Goal: Information Seeking & Learning: Learn about a topic

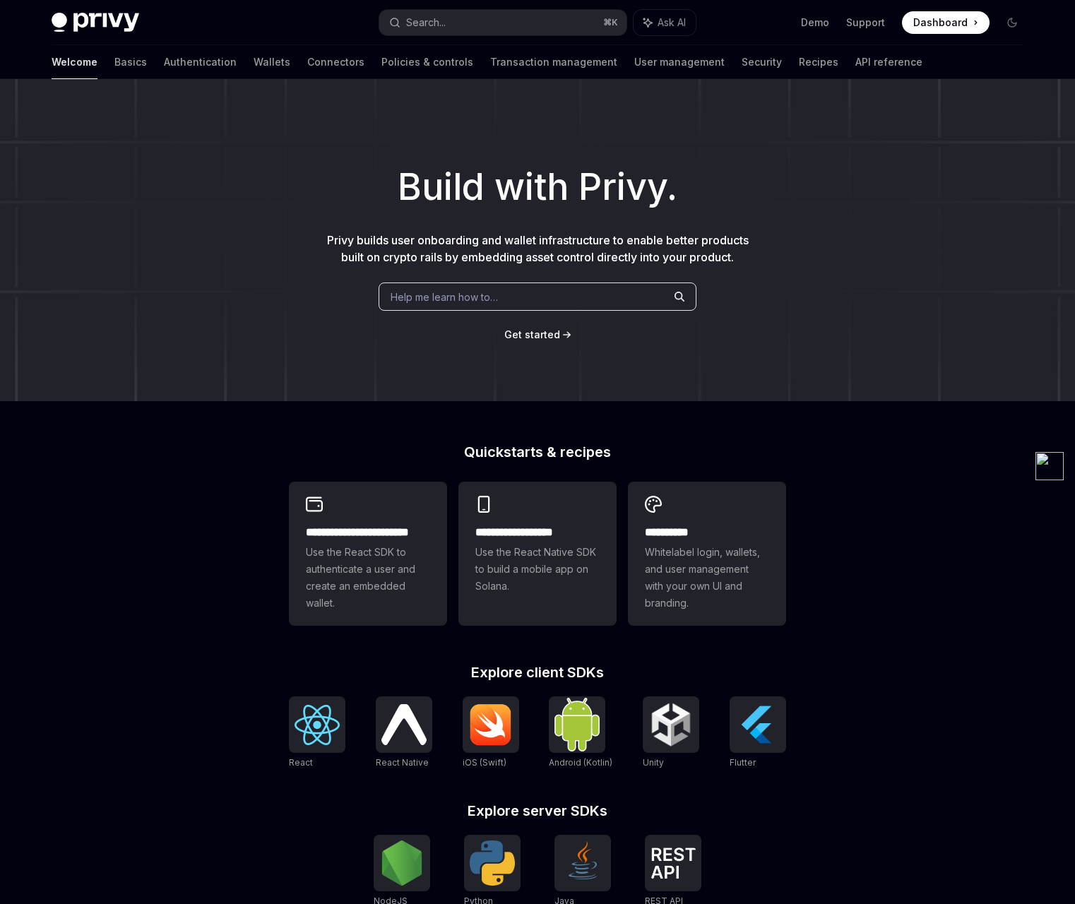
click at [421, 292] on span "Help me learn how to…" at bounding box center [443, 296] width 107 height 15
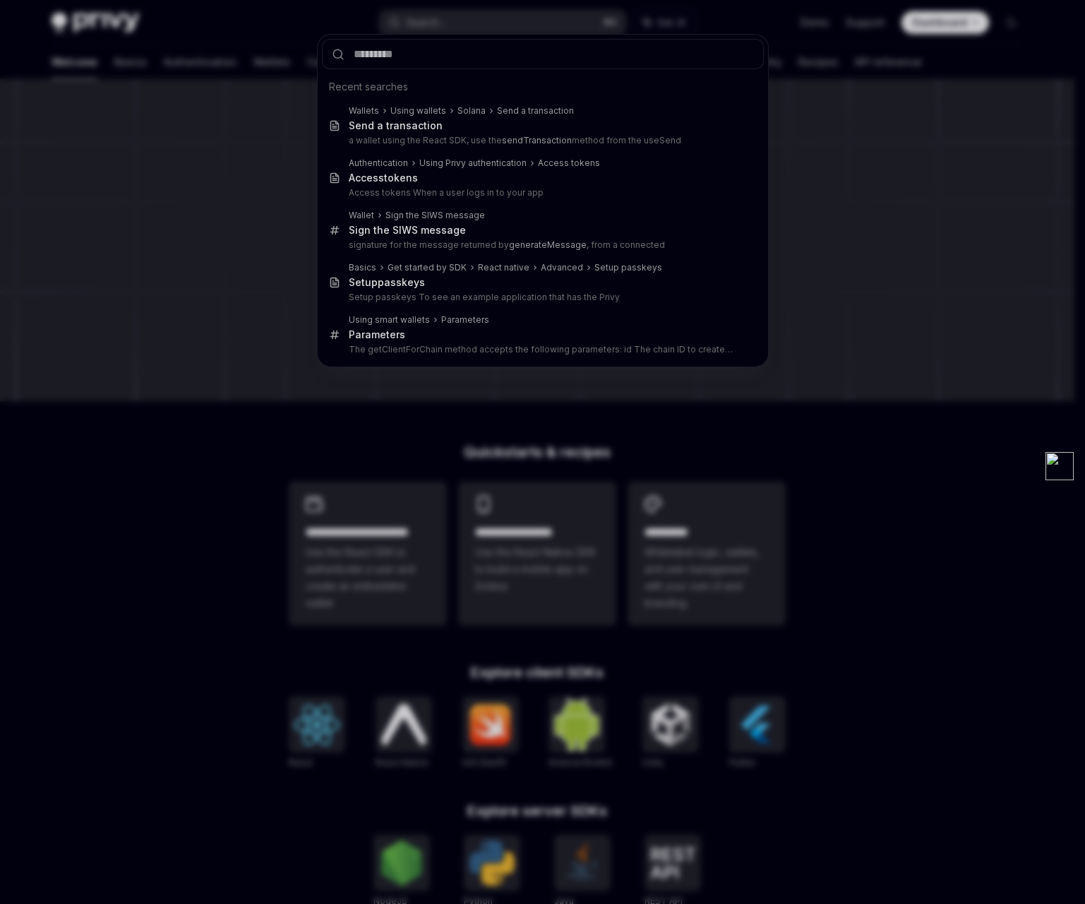
click at [411, 462] on div "Recent searches Wallets Using wallets Solana Send a transaction Send a transact…" at bounding box center [542, 452] width 1085 height 904
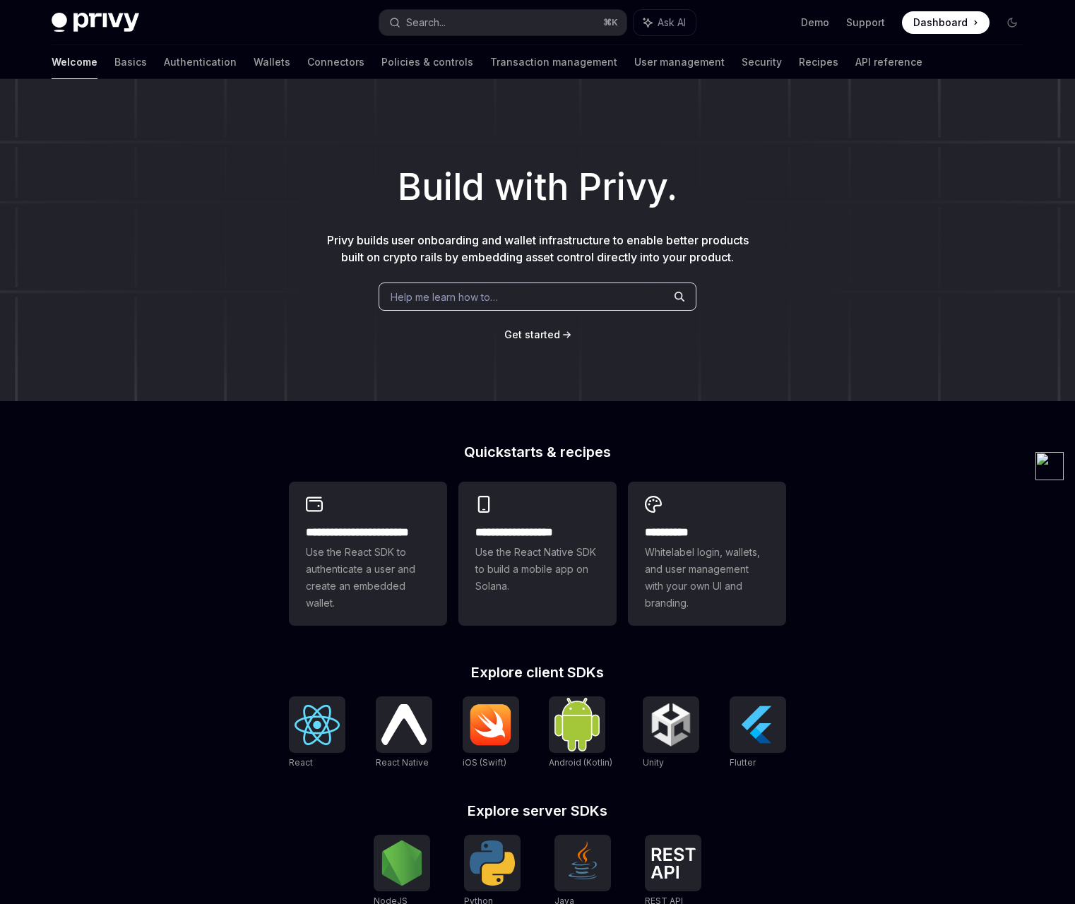
click at [444, 293] on span "Help me learn how to…" at bounding box center [443, 296] width 107 height 15
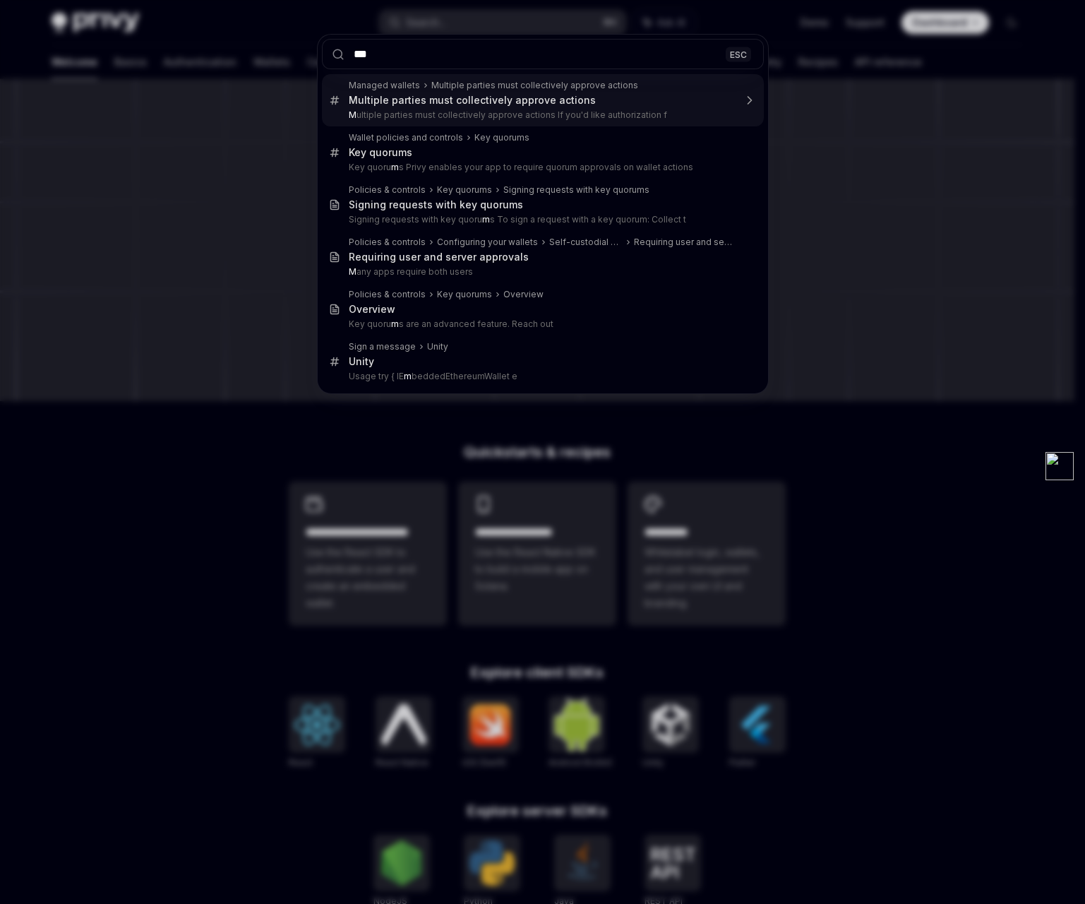
type input "***"
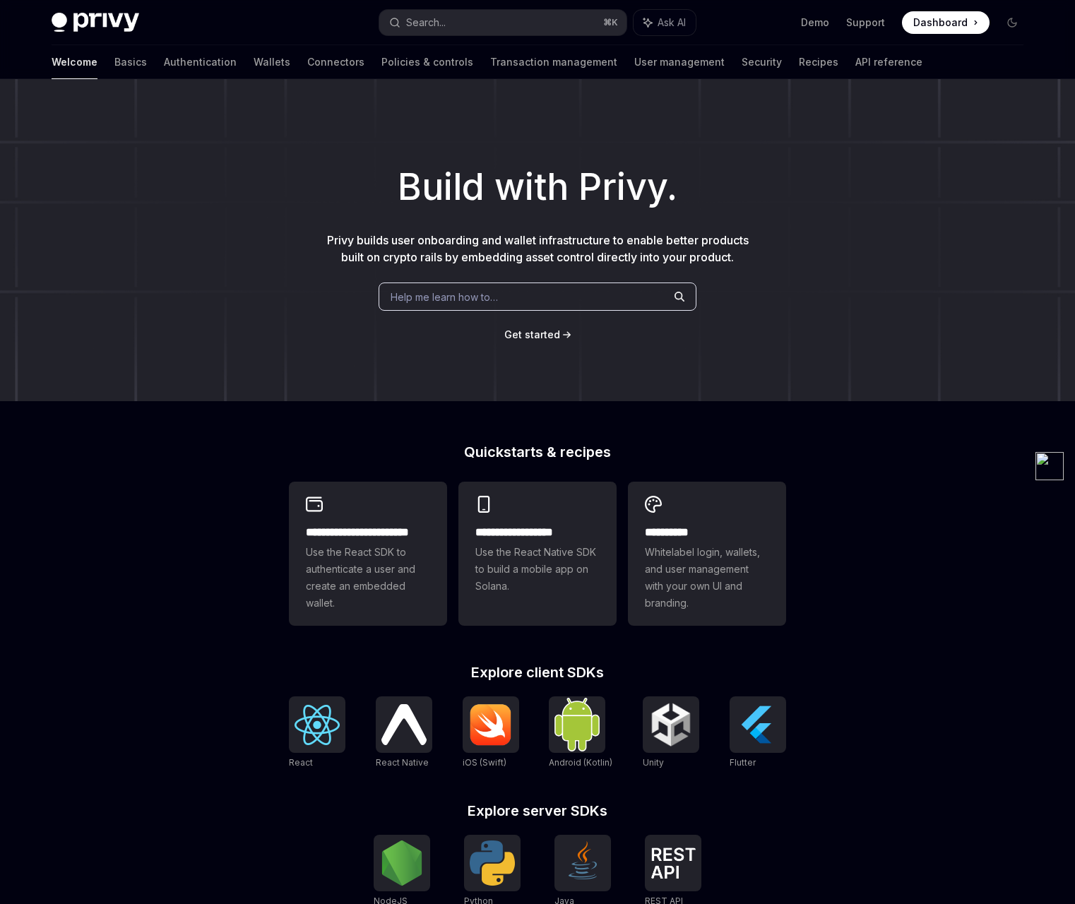
scroll to position [1984, 0]
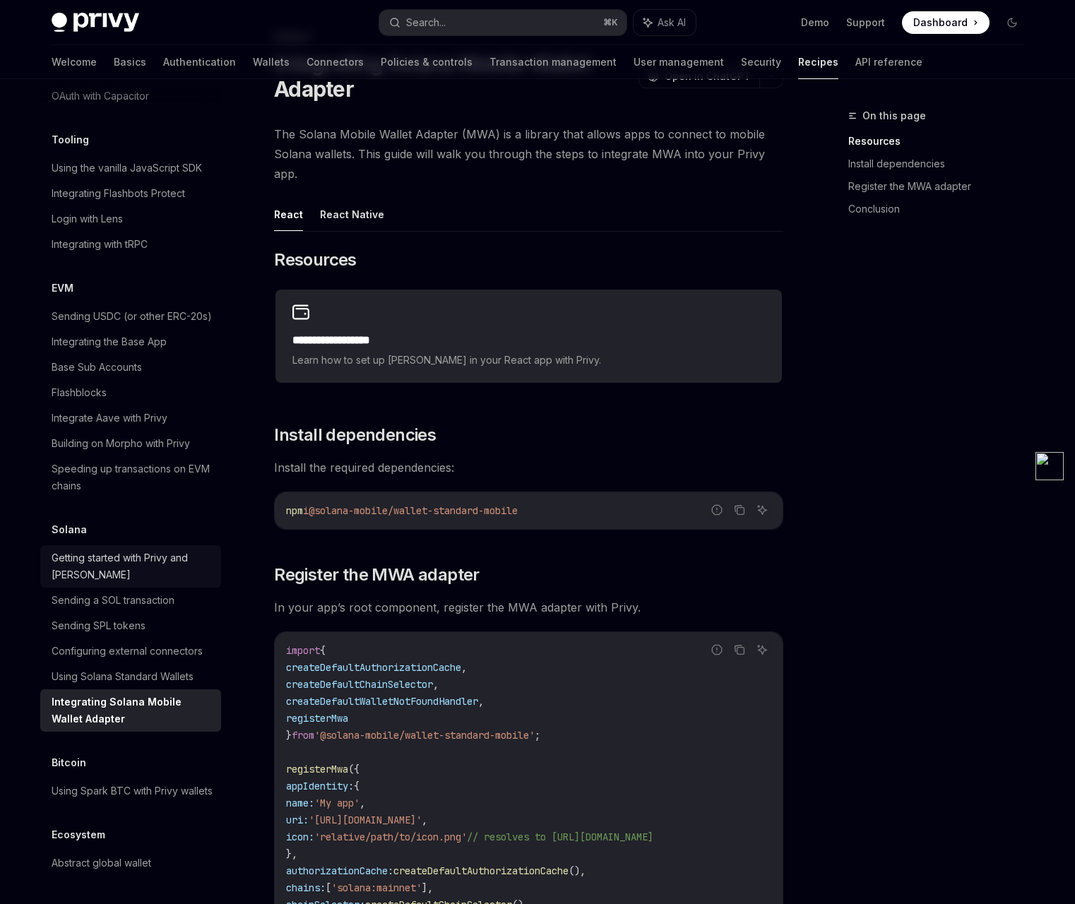
click at [143, 549] on div "Getting started with Privy and [PERSON_NAME]" at bounding box center [132, 566] width 161 height 34
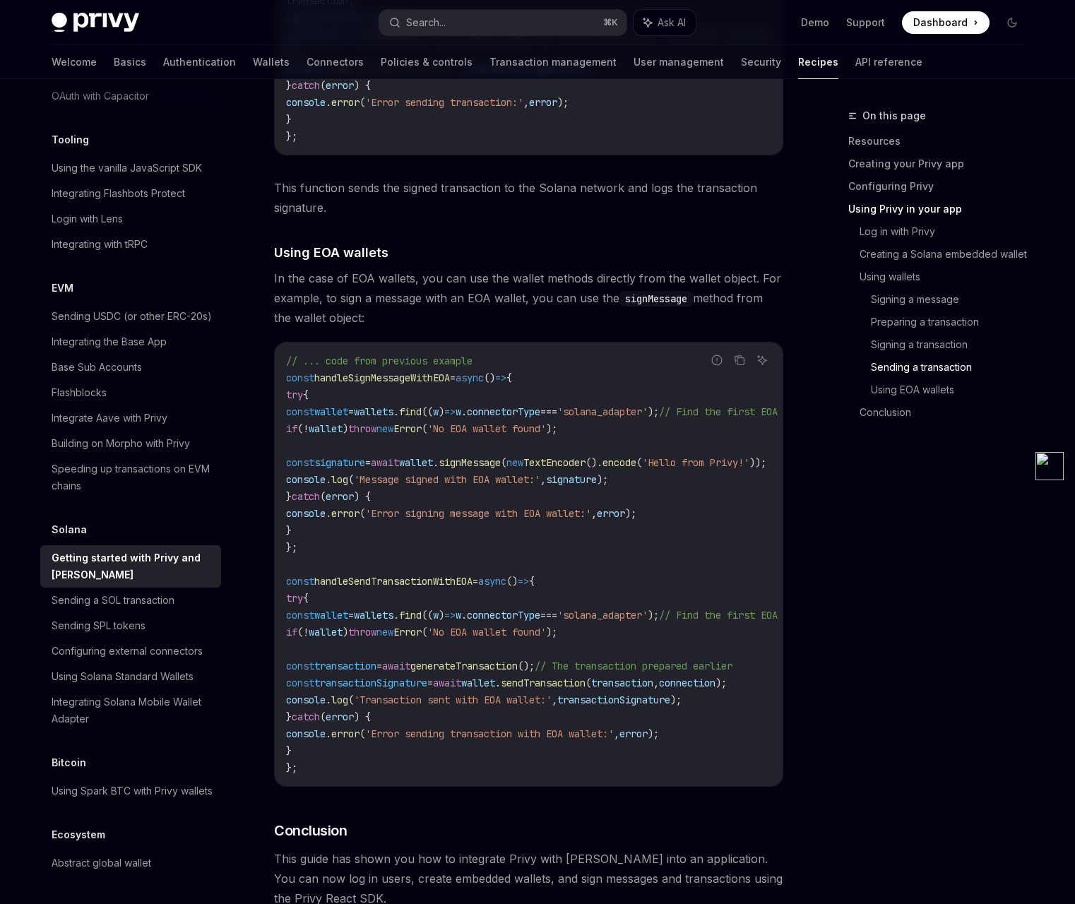
scroll to position [4662, 0]
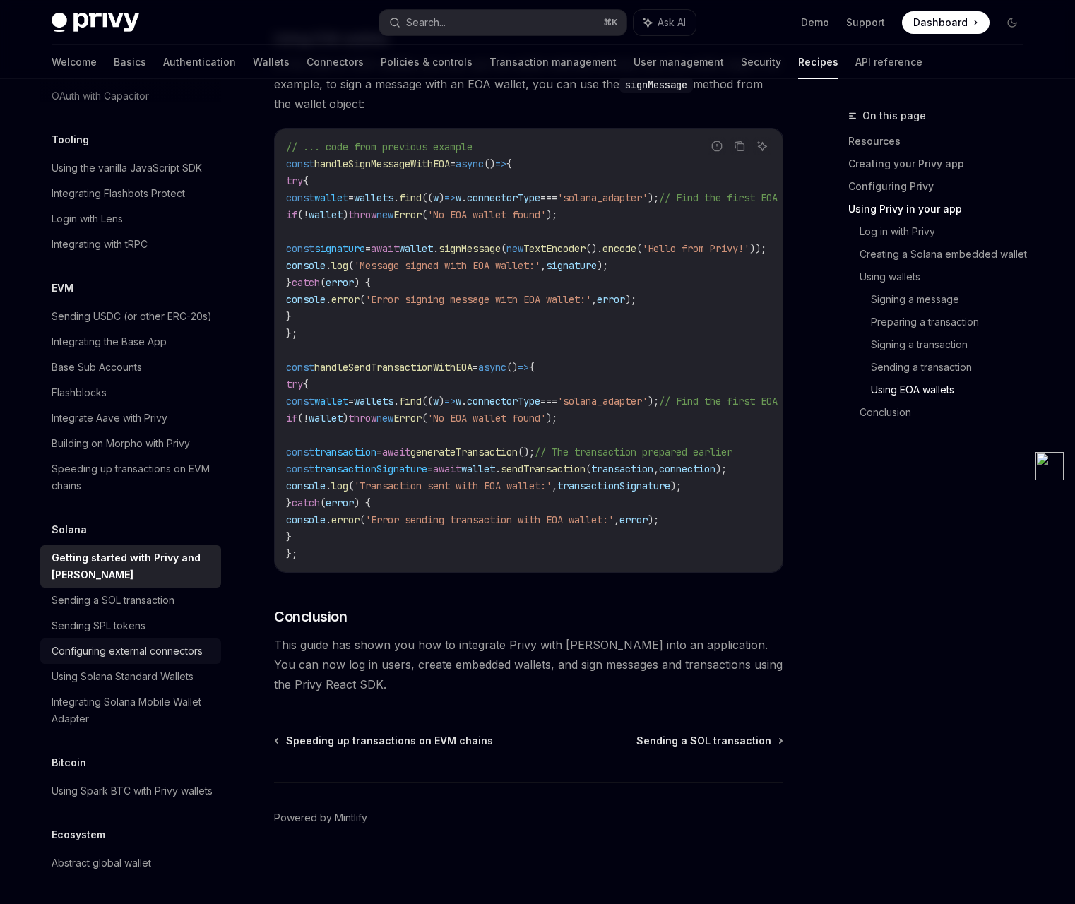
click at [124, 643] on div "Configuring external connectors" at bounding box center [127, 651] width 151 height 17
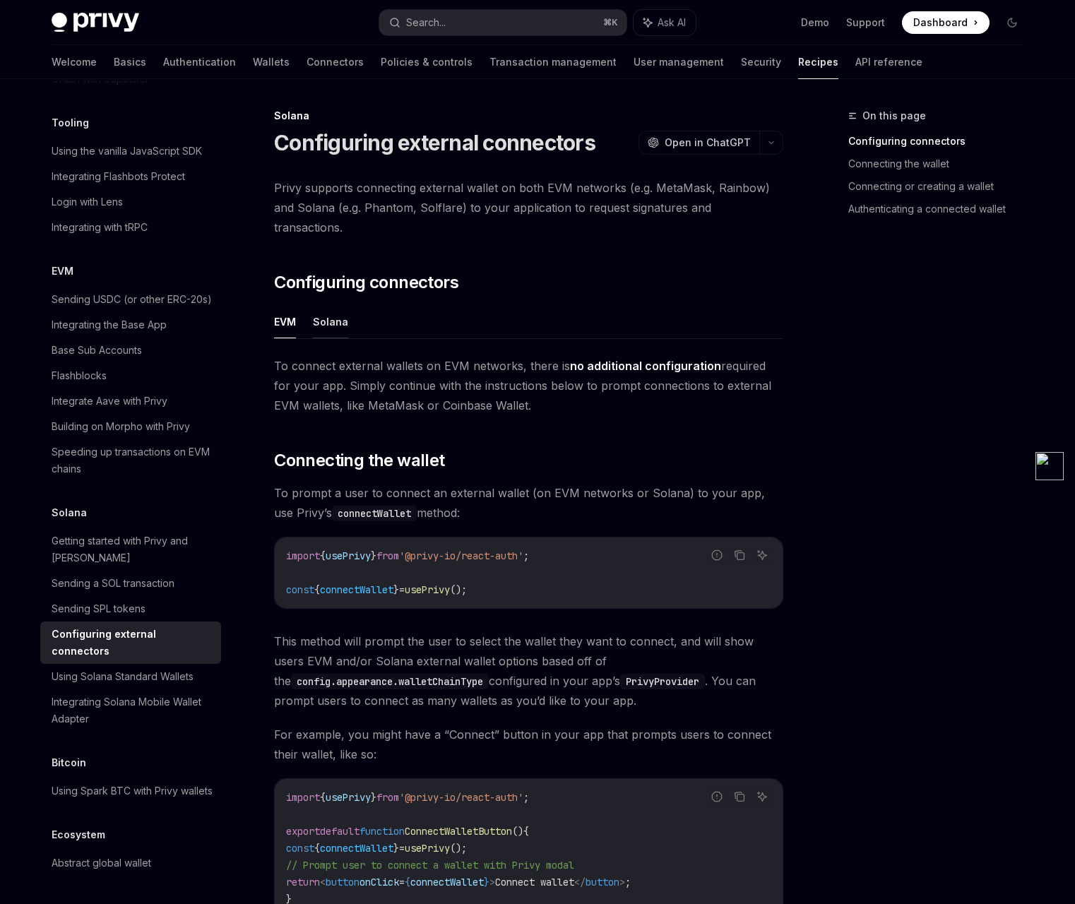
click at [340, 305] on button "Solana" at bounding box center [330, 321] width 35 height 33
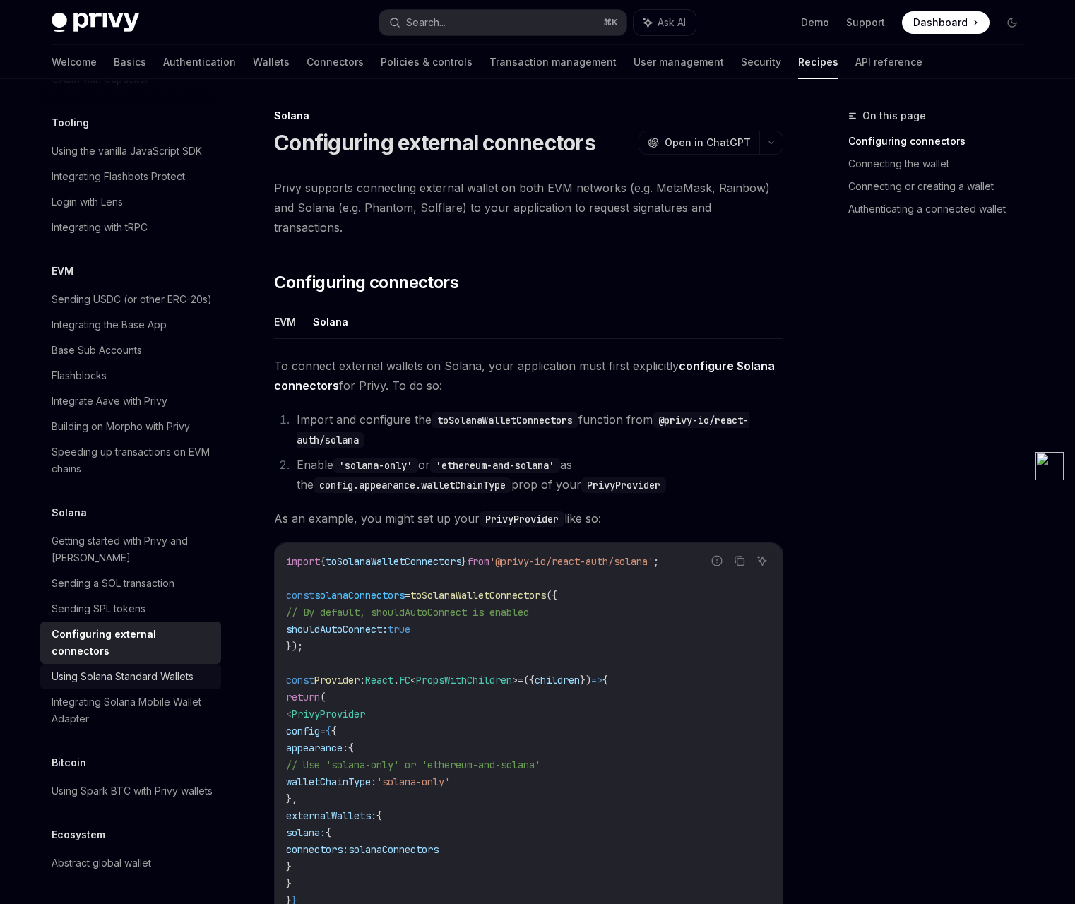
click at [151, 668] on div "Using Solana Standard Wallets" at bounding box center [123, 676] width 142 height 17
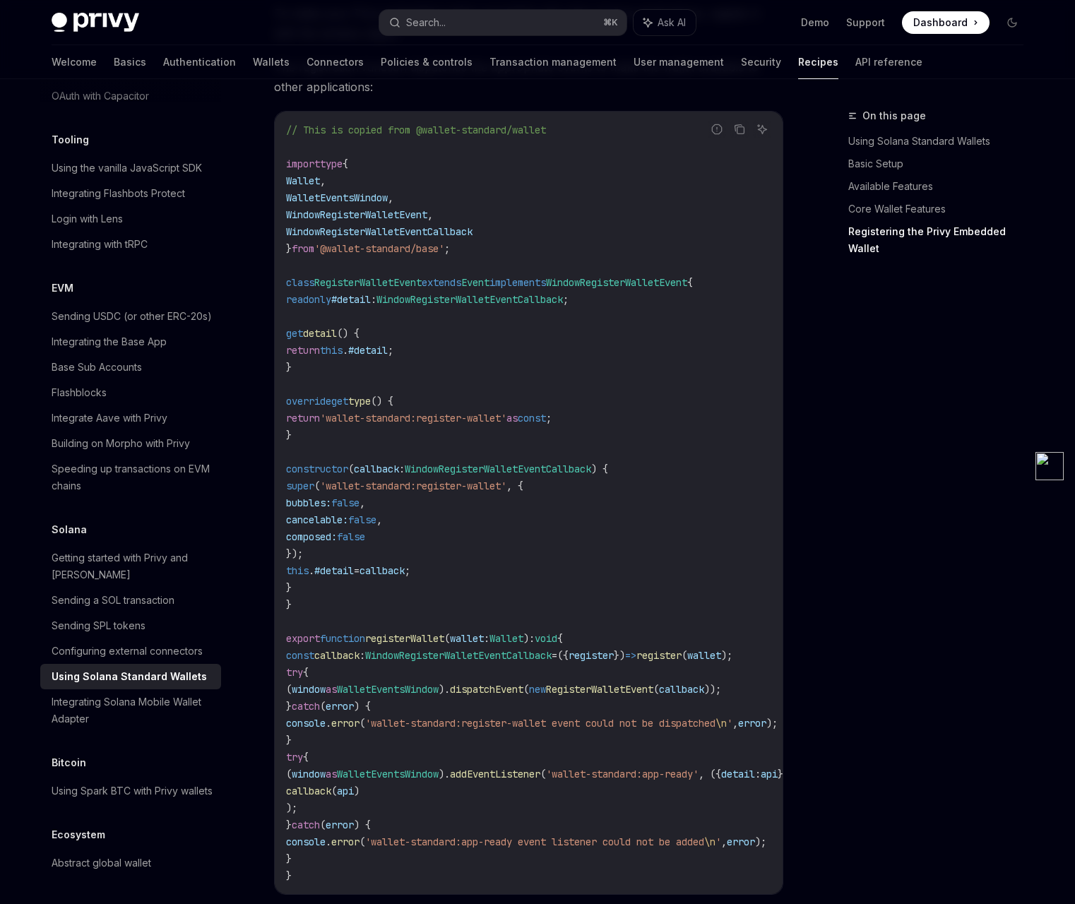
scroll to position [2095, 0]
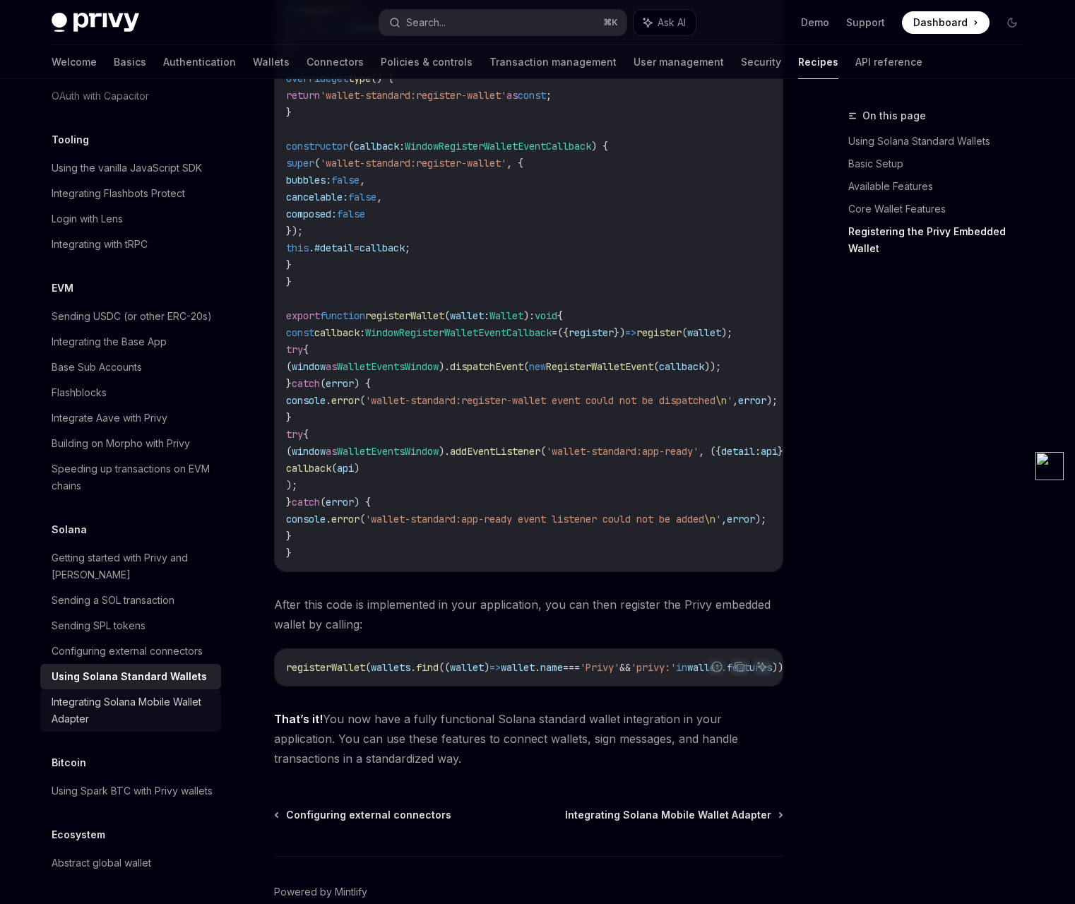
click at [104, 693] on div "Integrating Solana Mobile Wallet Adapter" at bounding box center [132, 710] width 161 height 34
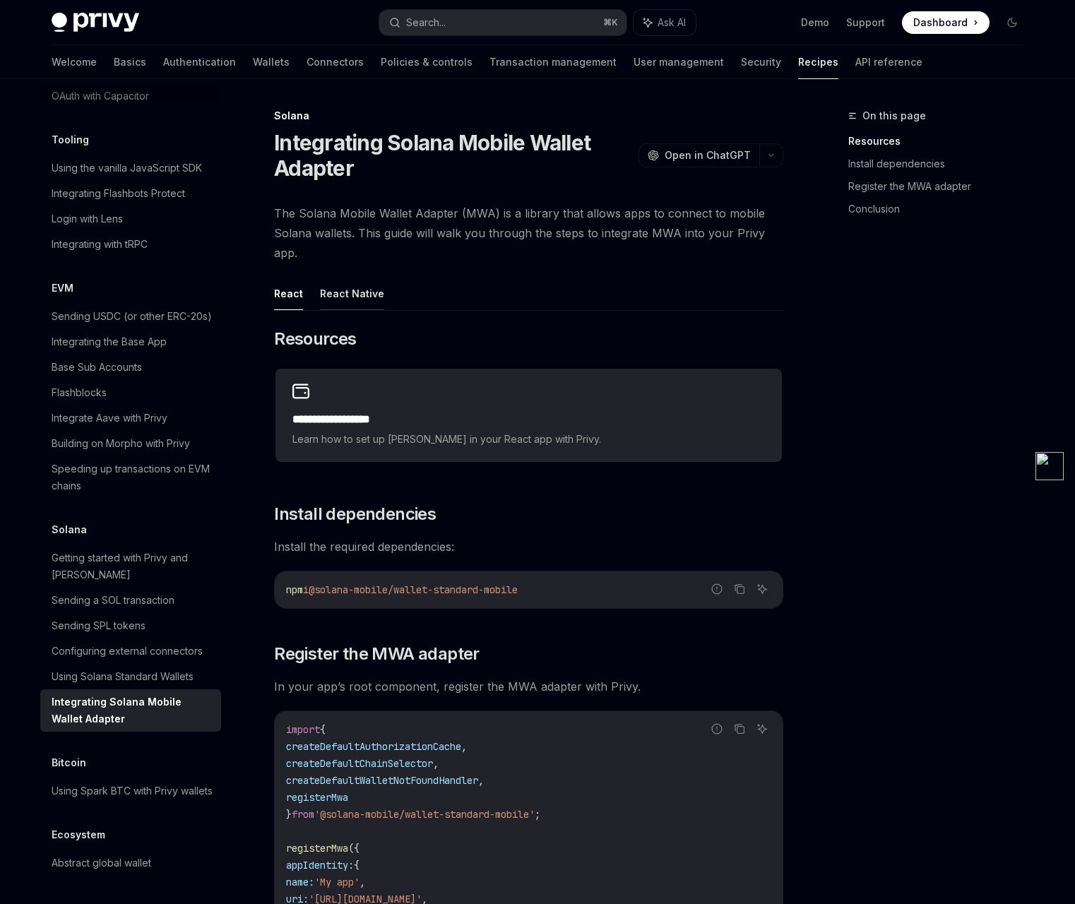
click at [366, 296] on button "React Native" at bounding box center [352, 293] width 64 height 33
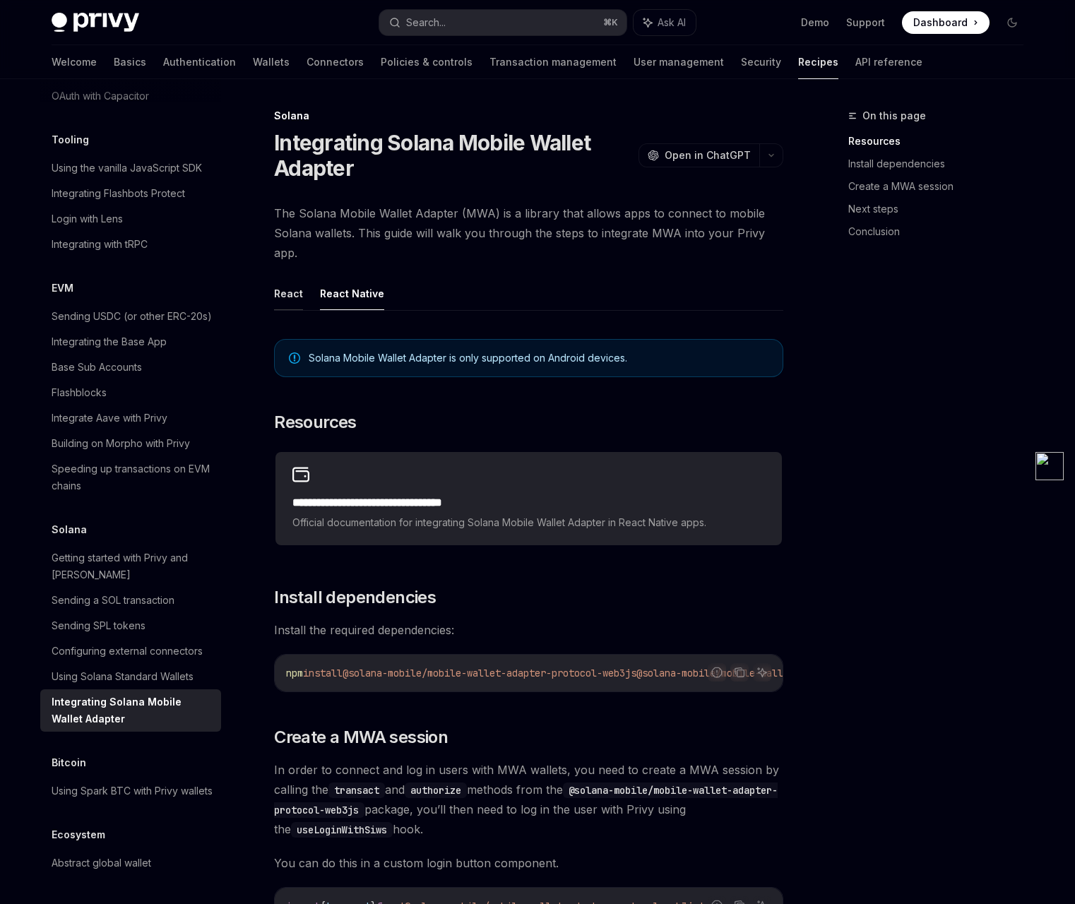
click at [276, 292] on button "React" at bounding box center [288, 293] width 29 height 33
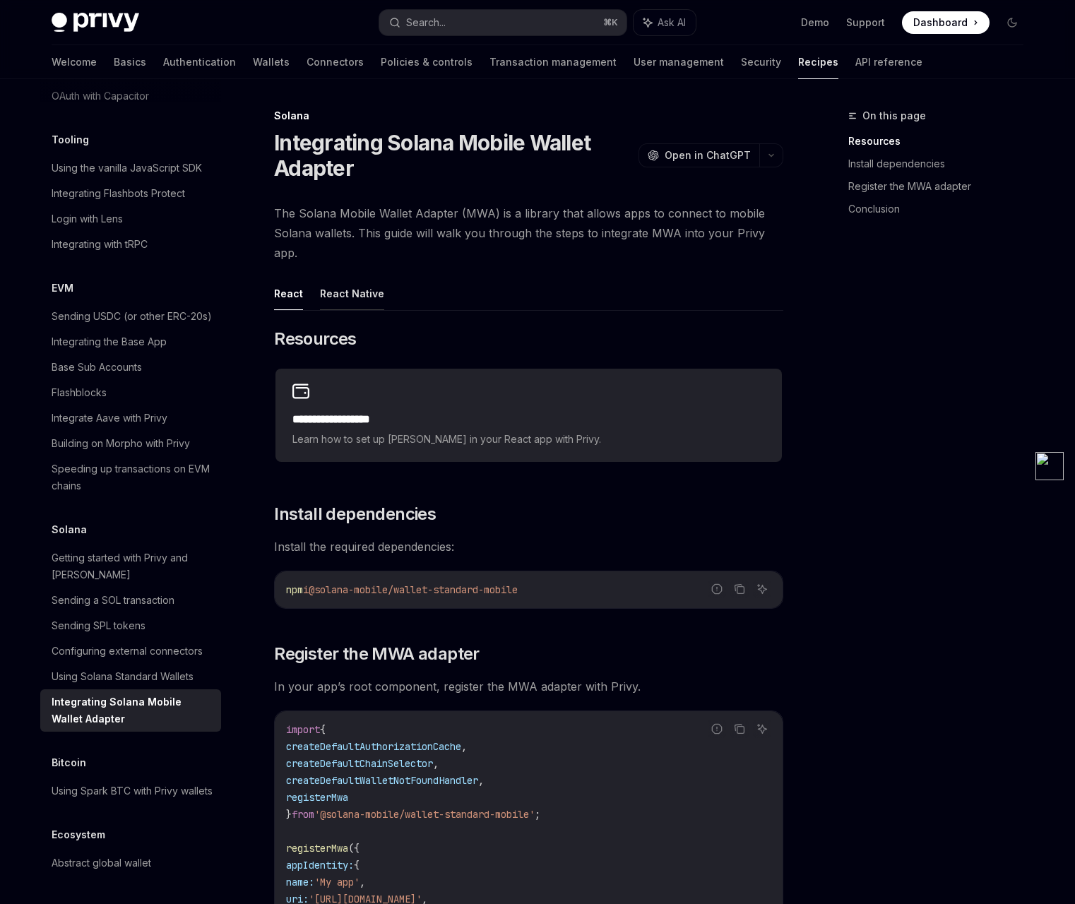
click at [362, 293] on button "React Native" at bounding box center [352, 293] width 64 height 33
type textarea "*"
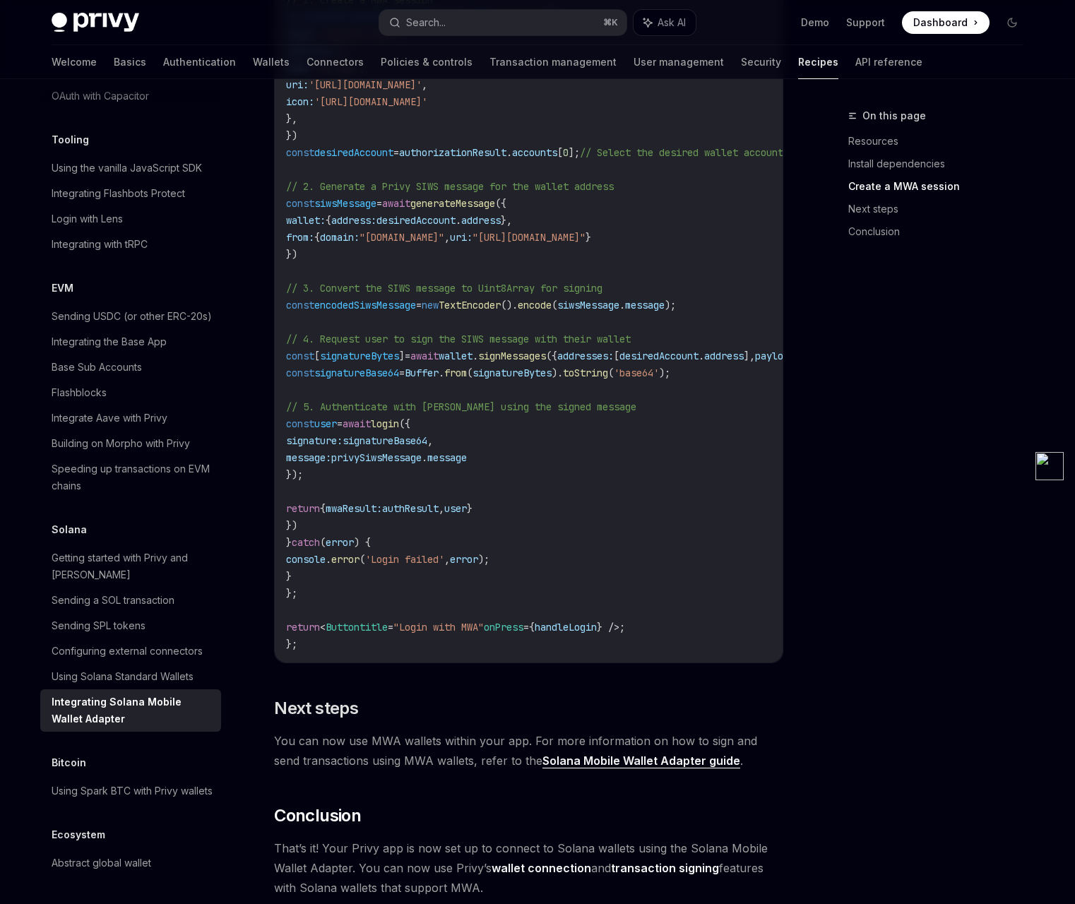
scroll to position [1258, 0]
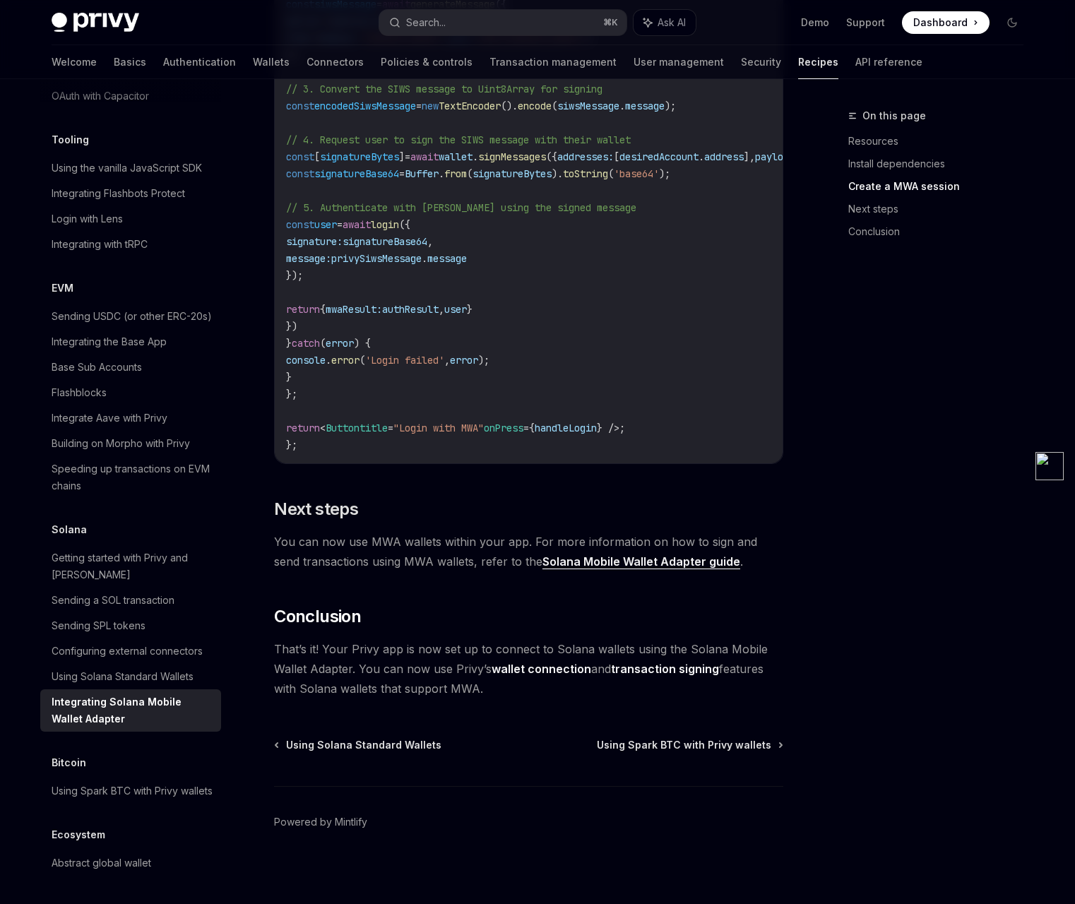
click at [551, 569] on link "Solana Mobile Wallet Adapter guide" at bounding box center [641, 561] width 198 height 15
